Goal: Task Accomplishment & Management: Manage account settings

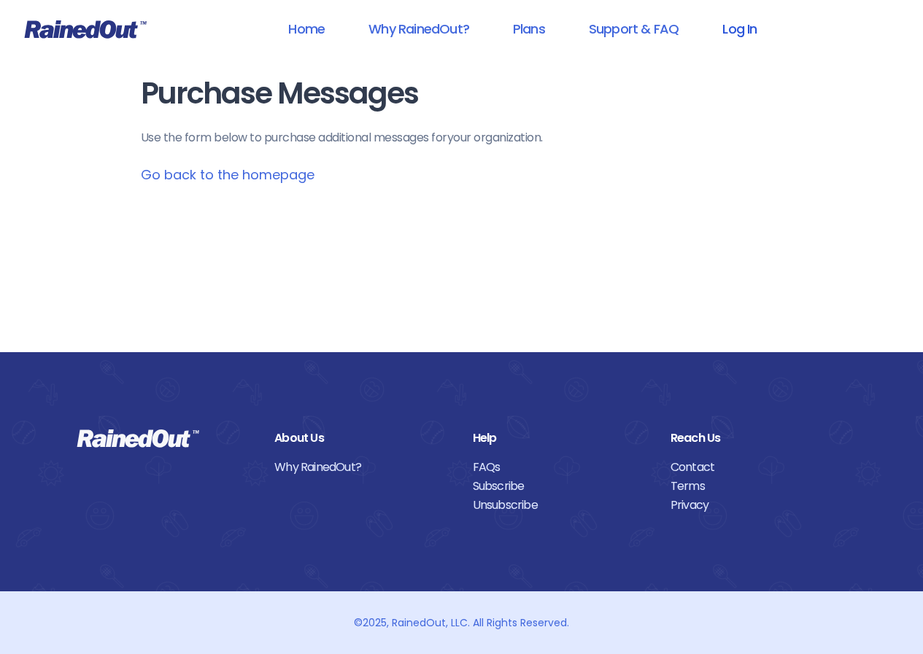
click at [750, 35] on link "Log In" at bounding box center [739, 28] width 72 height 33
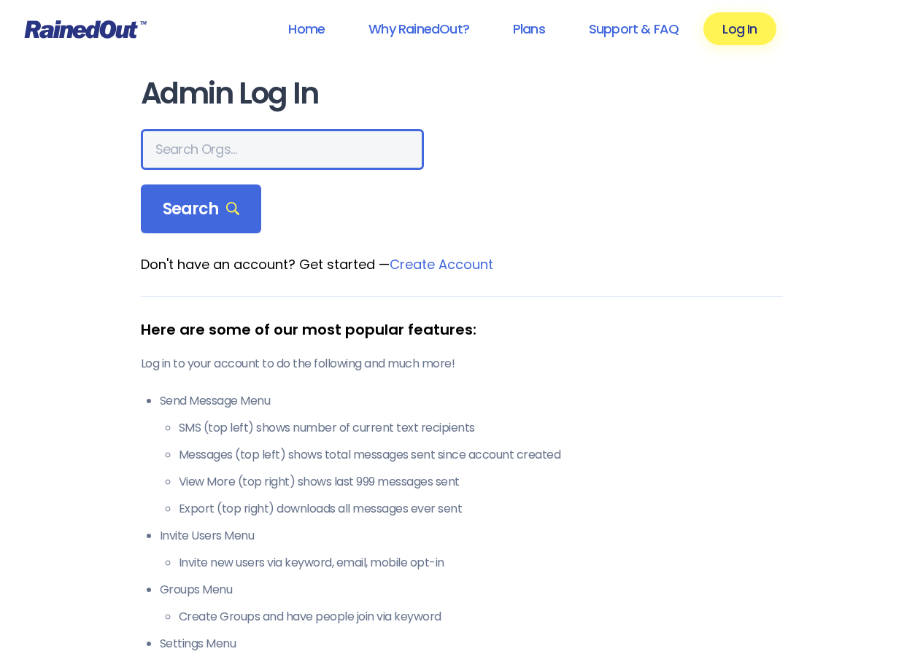
click at [263, 157] on input "text" at bounding box center [282, 149] width 283 height 41
type input "greater [US_STATE][GEOGRAPHIC_DATA]"
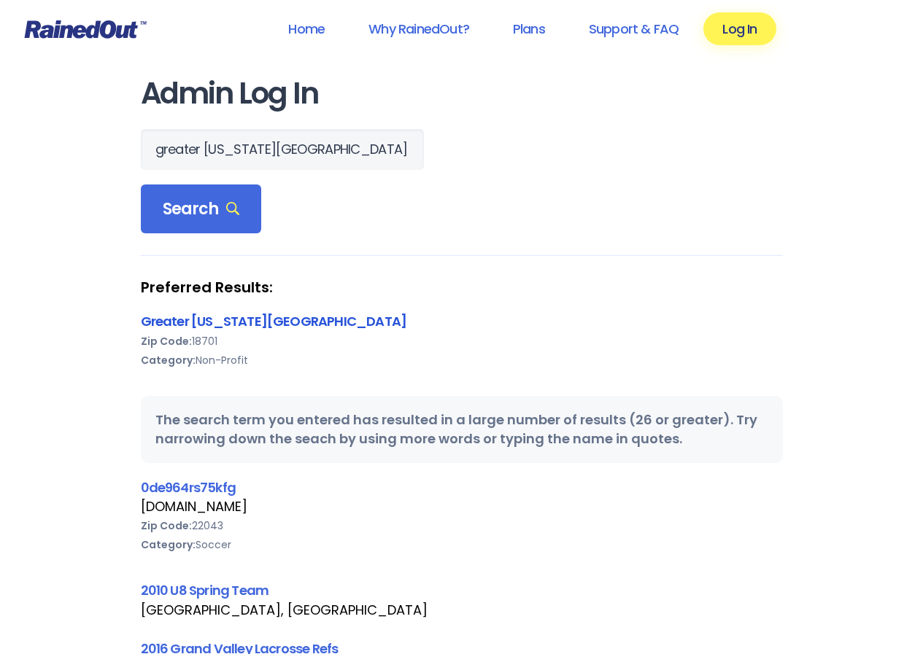
click at [244, 329] on link "Greater [US_STATE][GEOGRAPHIC_DATA]" at bounding box center [274, 321] width 266 height 18
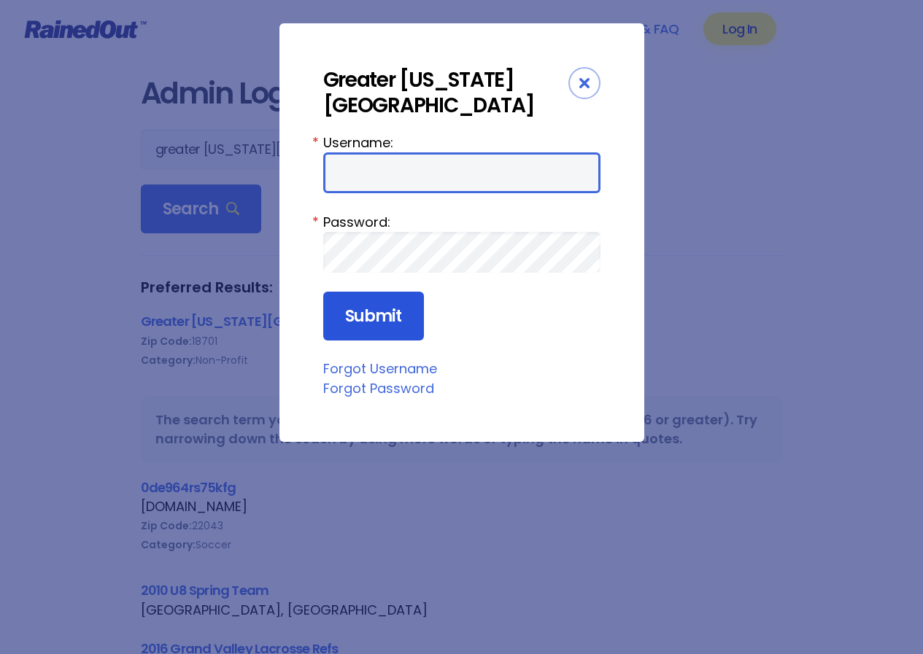
type input "wbYMCA"
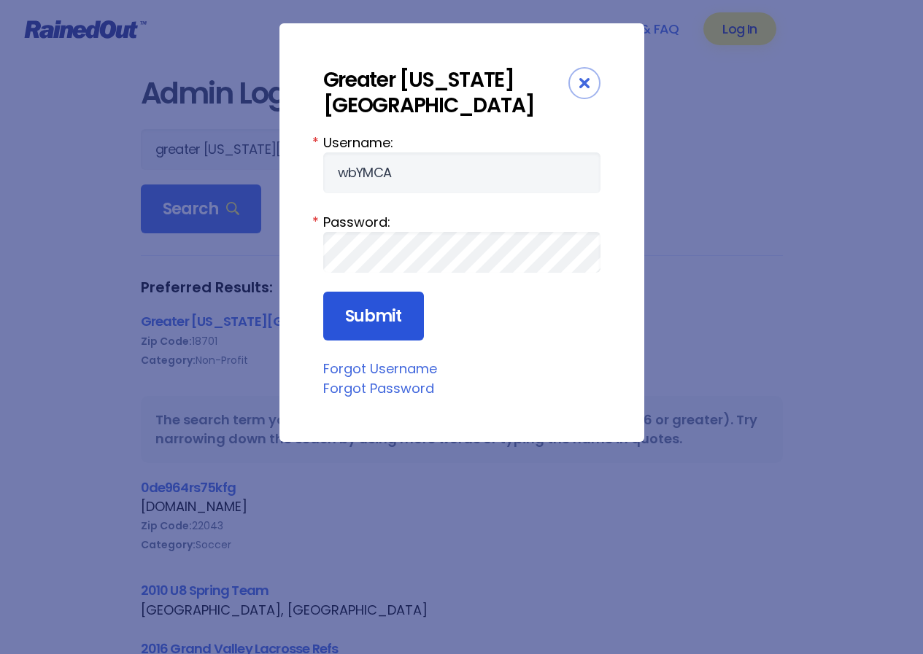
click at [381, 327] on input "Submit" at bounding box center [373, 317] width 101 height 50
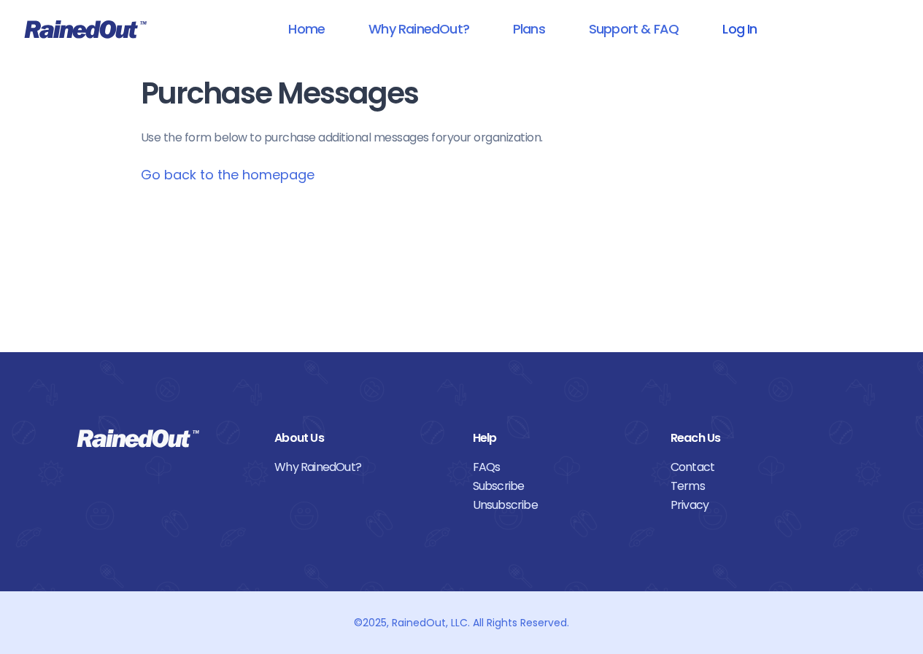
click at [733, 28] on link "Log In" at bounding box center [739, 28] width 72 height 33
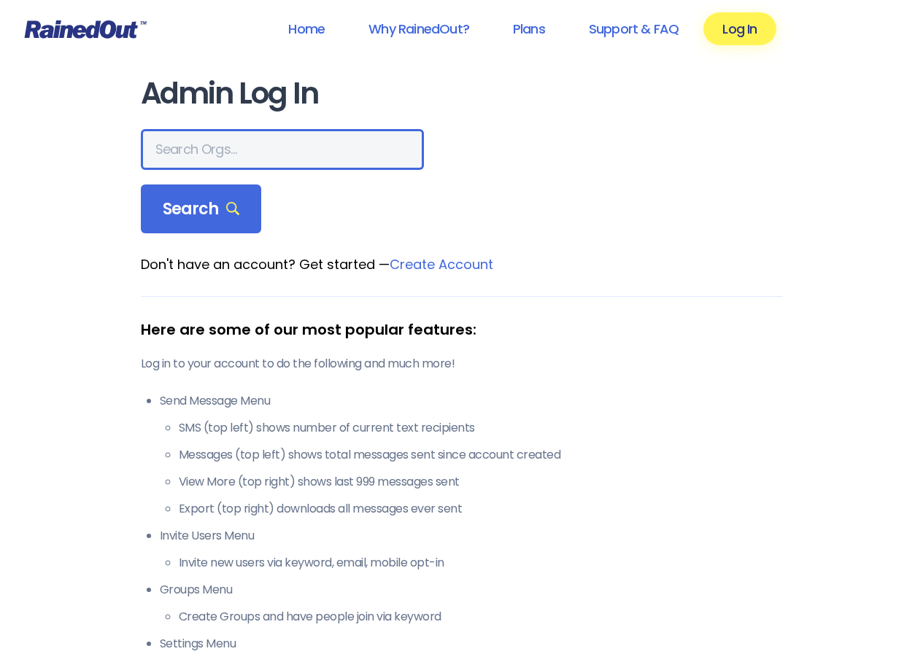
click at [266, 132] on input "text" at bounding box center [282, 149] width 283 height 41
type input "greater [US_STATE] vall"
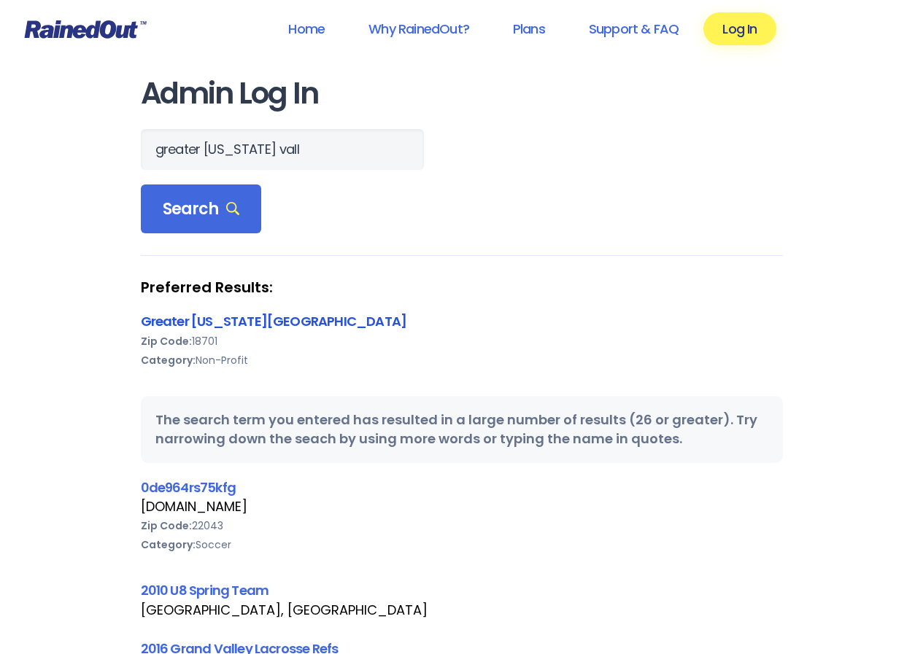
click at [297, 319] on link "Greater [US_STATE][GEOGRAPHIC_DATA]" at bounding box center [274, 321] width 266 height 18
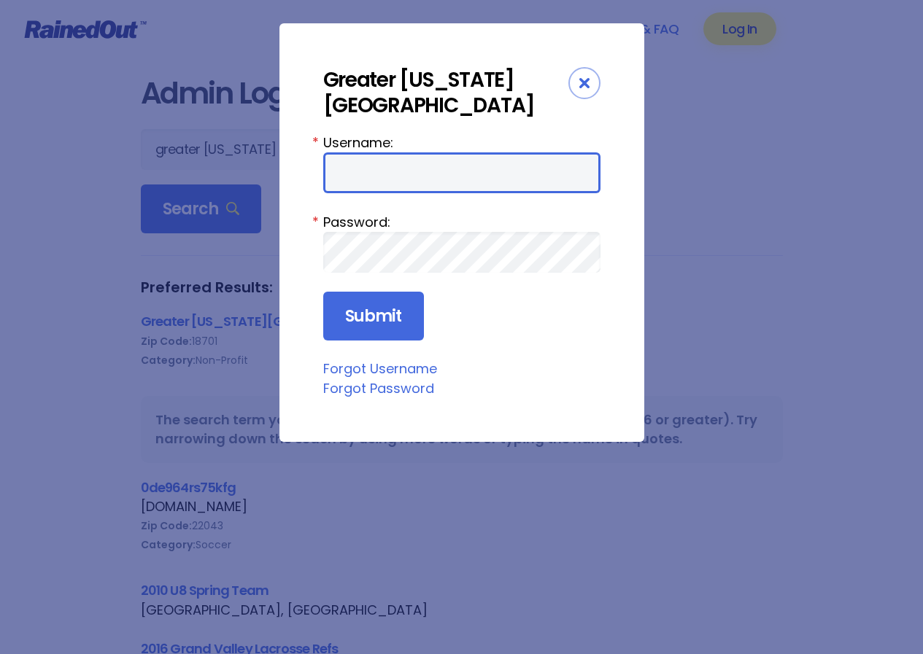
type input "wbYMCA"
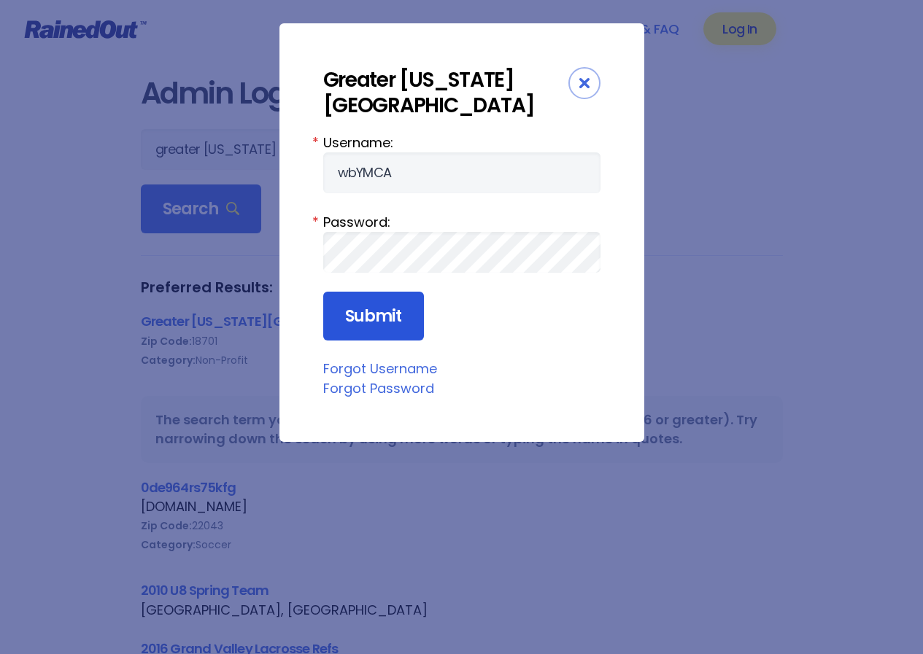
click at [366, 321] on input "Submit" at bounding box center [373, 317] width 101 height 50
